Goal: Task Accomplishment & Management: Manage account settings

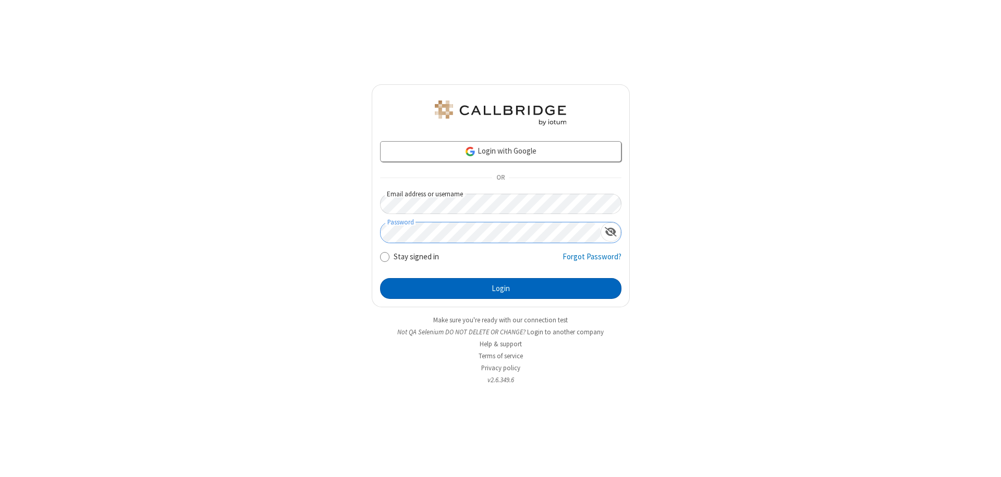
click at [500, 289] on button "Login" at bounding box center [500, 288] width 241 height 21
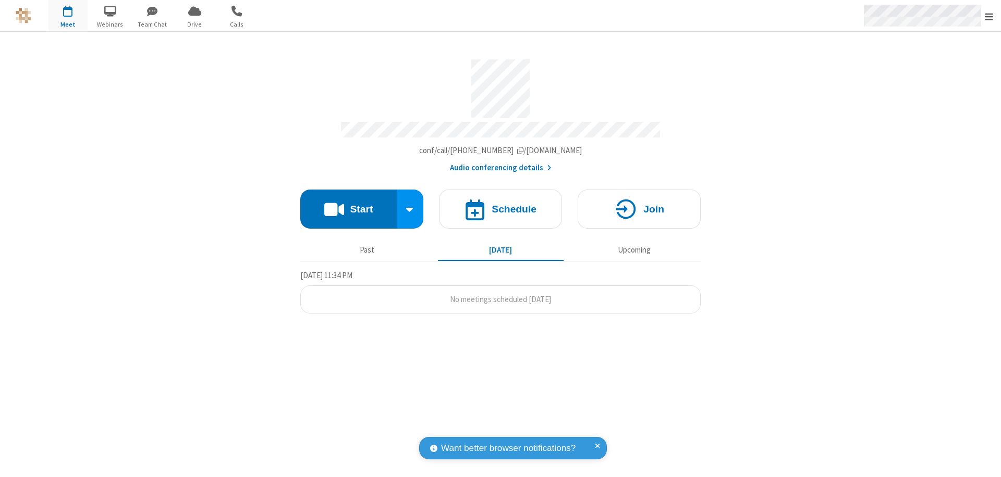
click at [989, 16] on span "Open menu" at bounding box center [988, 16] width 8 height 10
